Goal: Task Accomplishment & Management: Manage account settings

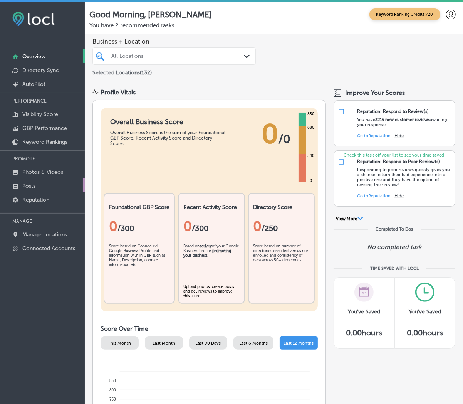
click at [49, 183] on link "Posts" at bounding box center [42, 185] width 85 height 14
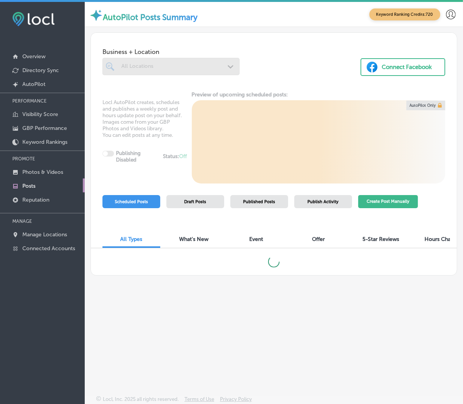
click at [382, 199] on button "Create Post Manually" at bounding box center [388, 201] width 60 height 13
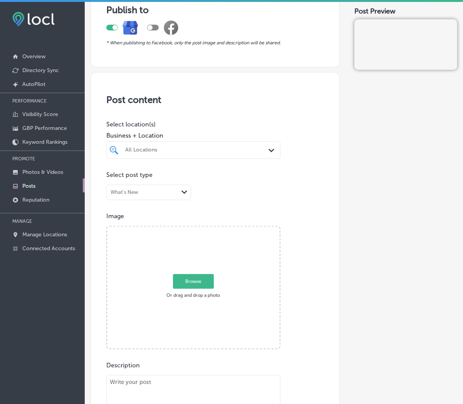
scroll to position [214, 0]
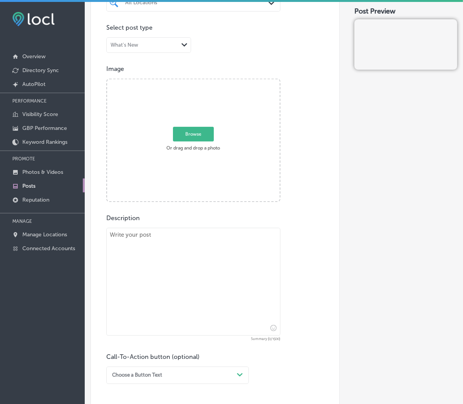
click at [182, 300] on textarea at bounding box center [193, 282] width 174 height 108
paste textarea "Lor ipsumd sitam con adipisci el sedd eius temp incidi utlabore etdolore ma ali…"
type textarea "Lor ipsumd sitam con adipisci el sedd eius temp incidi utlabore etdolore ma ali…"
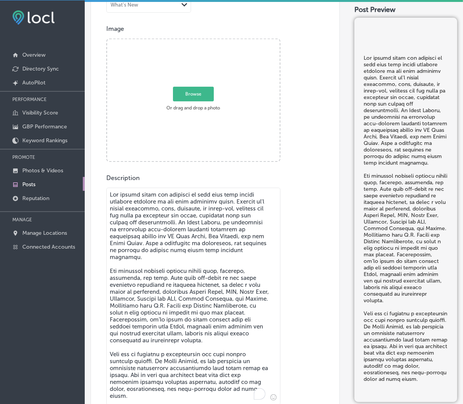
scroll to position [424, 0]
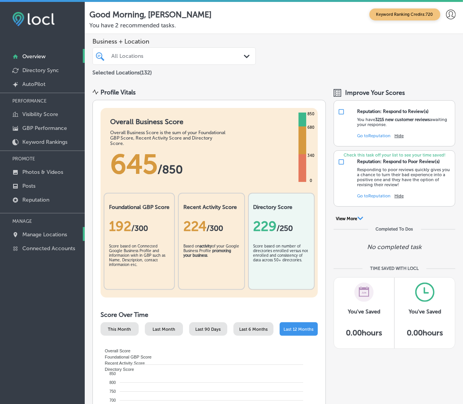
click at [35, 238] on link "Manage Locations" at bounding box center [42, 234] width 85 height 14
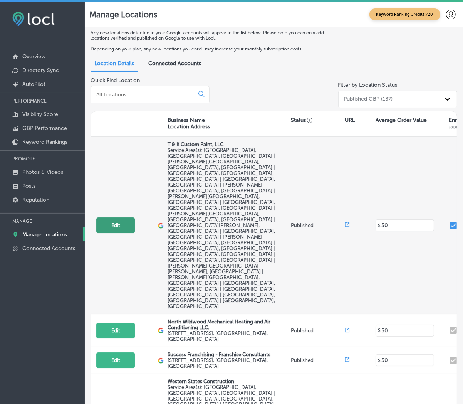
click at [129, 217] on button "Edit" at bounding box center [115, 225] width 39 height 16
select select "US"
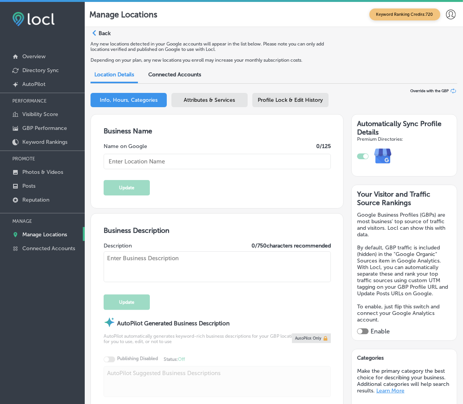
type input "T & K Custom Paint, LLC"
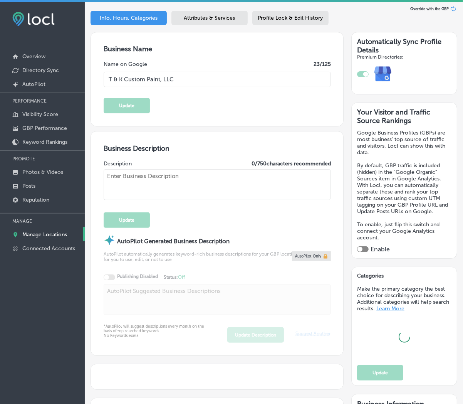
scroll to position [86, 0]
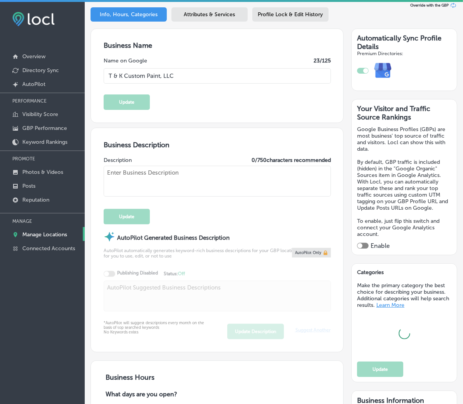
type input "3293 Carlotta Rd"
type input "Middleburg"
type input "32068"
type input "US"
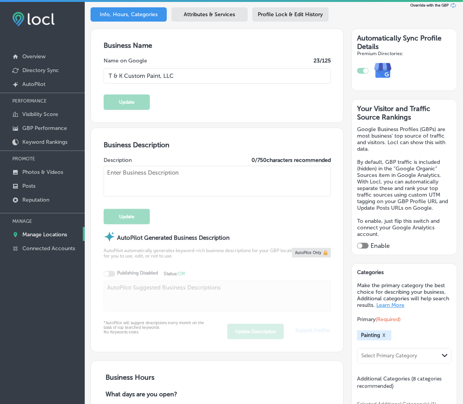
type input "http://tkcustompaint.com/"
checkbox input "true"
type textarea "T & K Custom Paint, LLC is a family-owned, woman-owned business offering profes…"
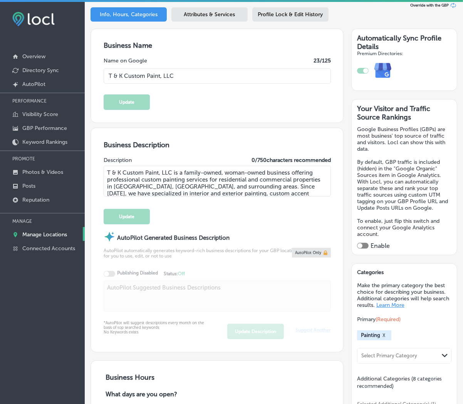
type input "+1 904 505 5048"
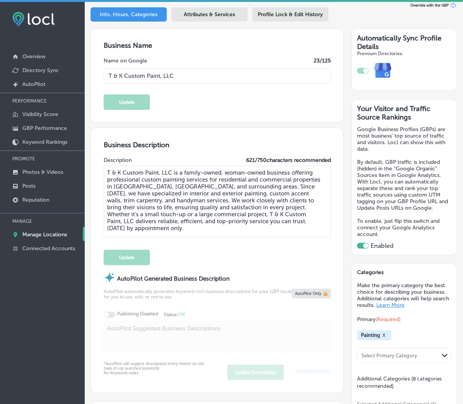
click at [136, 184] on textarea "T & K Custom Paint, LLC is a family-owned, woman-owned business offering profes…" at bounding box center [217, 202] width 227 height 72
paste textarea "illuma Advanced Aesthetics in Centennial, CO, is your trusted partner in achiev…"
click at [195, 182] on textarea "T & K Custom Paint, LLC is a family-owned, woman-owned business offering profes…" at bounding box center [217, 202] width 227 height 72
paste textarea "illuma Advanced Aesthetics in Centennial, CO, is your trusted destination for n…"
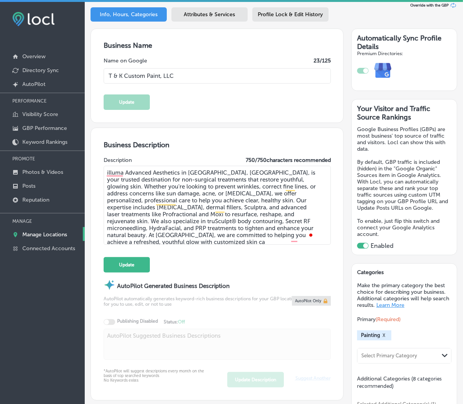
click at [206, 197] on textarea "illuma Advanced Aesthetics in Centennial, CO, is your trusted destination for n…" at bounding box center [217, 205] width 227 height 79
drag, startPoint x: 214, startPoint y: 217, endPoint x: 218, endPoint y: 230, distance: 13.8
click at [218, 230] on textarea "illuma Advanced Aesthetics in Centennial, CO, is your trusted destination for n…" at bounding box center [217, 205] width 227 height 79
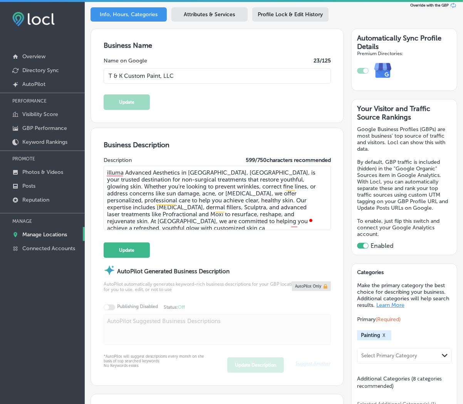
click at [264, 225] on textarea "illuma Advanced Aesthetics in Centennial, CO, is your trusted destination for n…" at bounding box center [217, 198] width 227 height 64
drag, startPoint x: 213, startPoint y: 215, endPoint x: 328, endPoint y: 223, distance: 115.1
click at [328, 223] on div "Business Description Description 599 / 750 characters recommended illuma Advanc…" at bounding box center [217, 256] width 252 height 257
paste textarea "re solutions designed to meet your unique needs."
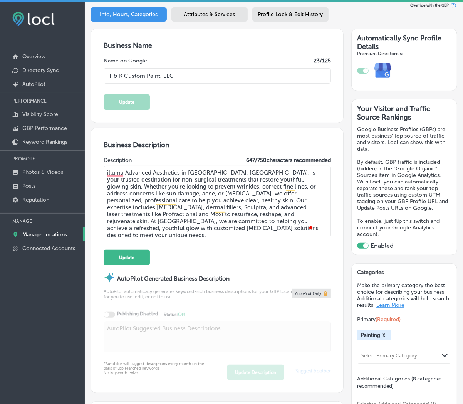
click at [247, 228] on textarea "illuma Advanced Aesthetics in Centennial, CO, is your trusted destination for n…" at bounding box center [217, 202] width 227 height 72
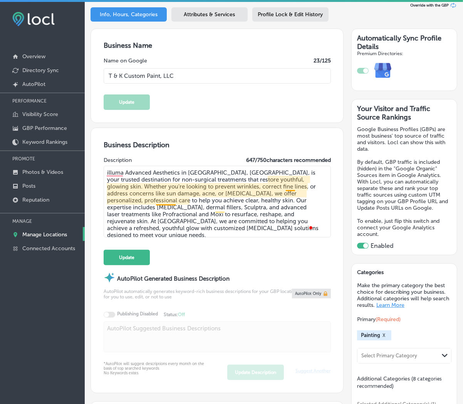
click at [171, 201] on textarea "illuma Advanced Aesthetics in Centennial, CO, is your trusted destination for n…" at bounding box center [217, 202] width 227 height 72
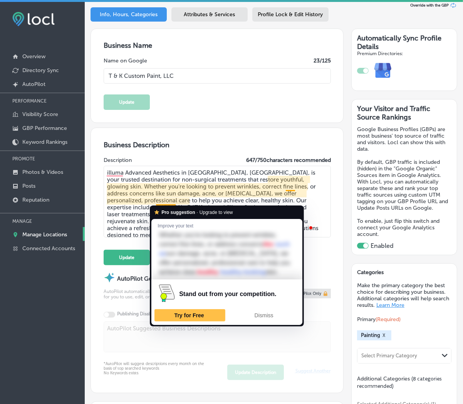
click at [171, 201] on textarea "illuma Advanced Aesthetics in Centennial, CO, is your trusted destination for n…" at bounding box center [217, 202] width 227 height 72
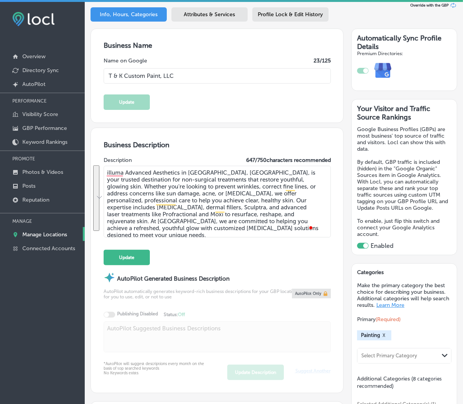
click at [61, 307] on div "iconmonstr-menu-thin copy Created with Sketch. Overview Directory Sync Created …" at bounding box center [42, 204] width 85 height 404
click at [182, 171] on textarea "illuma Advanced Aesthetics in Centennial, CO, is your trusted destination for n…" at bounding box center [217, 202] width 227 height 72
paste textarea "Serving Centennial, Greenwood Village, Englewood, and surrounding areas, illuma…"
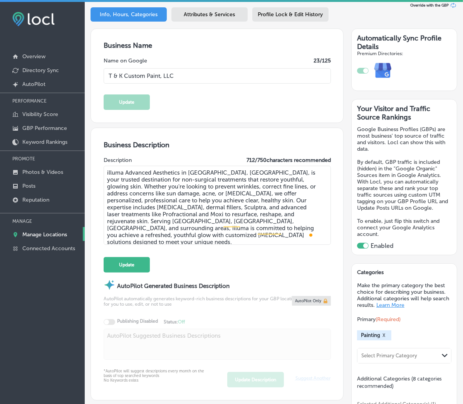
click at [184, 205] on textarea "illuma Advanced Aesthetics in Centennial, CO, is your trusted destination for n…" at bounding box center [217, 205] width 227 height 79
type textarea "illuma Advanced Aesthetics in Centennial, CO, is your trusted destination for n…"
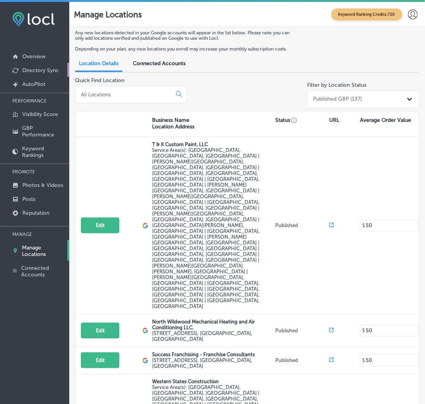
click at [43, 67] on p "Directory Sync" at bounding box center [40, 70] width 37 height 7
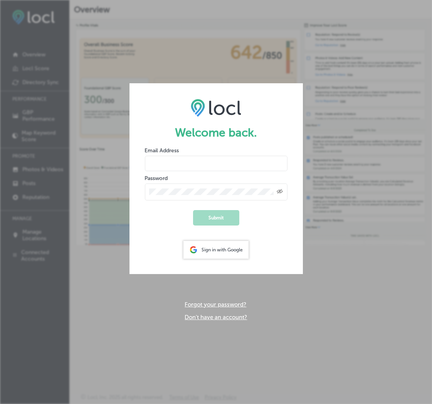
click at [215, 166] on input "email" at bounding box center [216, 163] width 143 height 15
type input "cindyd@n-compass.biz"
click at [164, 195] on div "Created with Sketch." at bounding box center [216, 191] width 143 height 17
click at [193, 210] on button "Submit" at bounding box center [216, 217] width 46 height 15
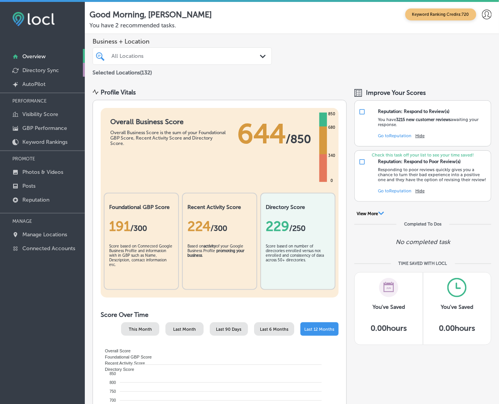
click at [32, 69] on p "Directory Sync" at bounding box center [40, 70] width 37 height 7
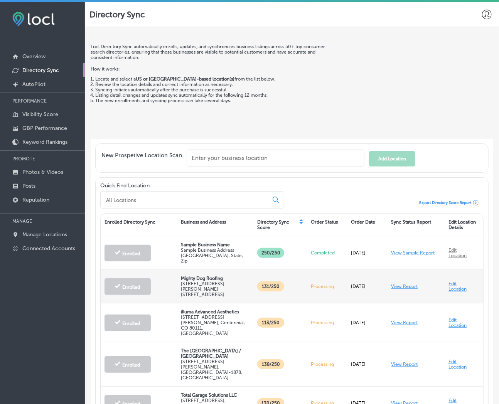
click at [397, 284] on link "View Report" at bounding box center [404, 286] width 27 height 5
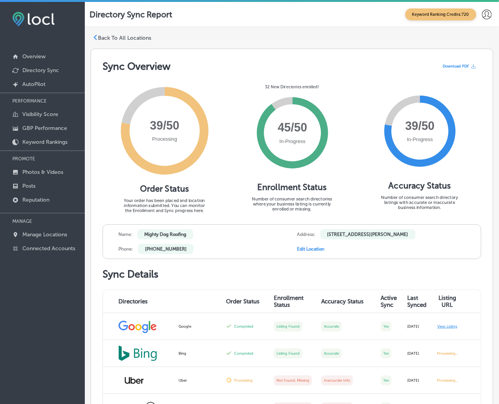
click at [107, 36] on p "Back To All Locations" at bounding box center [124, 38] width 53 height 7
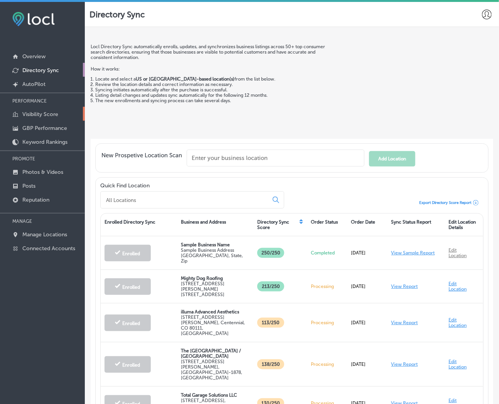
click at [55, 114] on p "Visibility Score" at bounding box center [40, 114] width 36 height 7
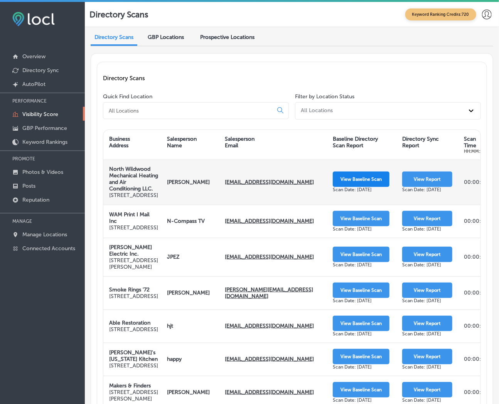
click at [360, 182] on button "View Baseline Scan" at bounding box center [361, 178] width 57 height 15
